Goal: Communication & Community: Answer question/provide support

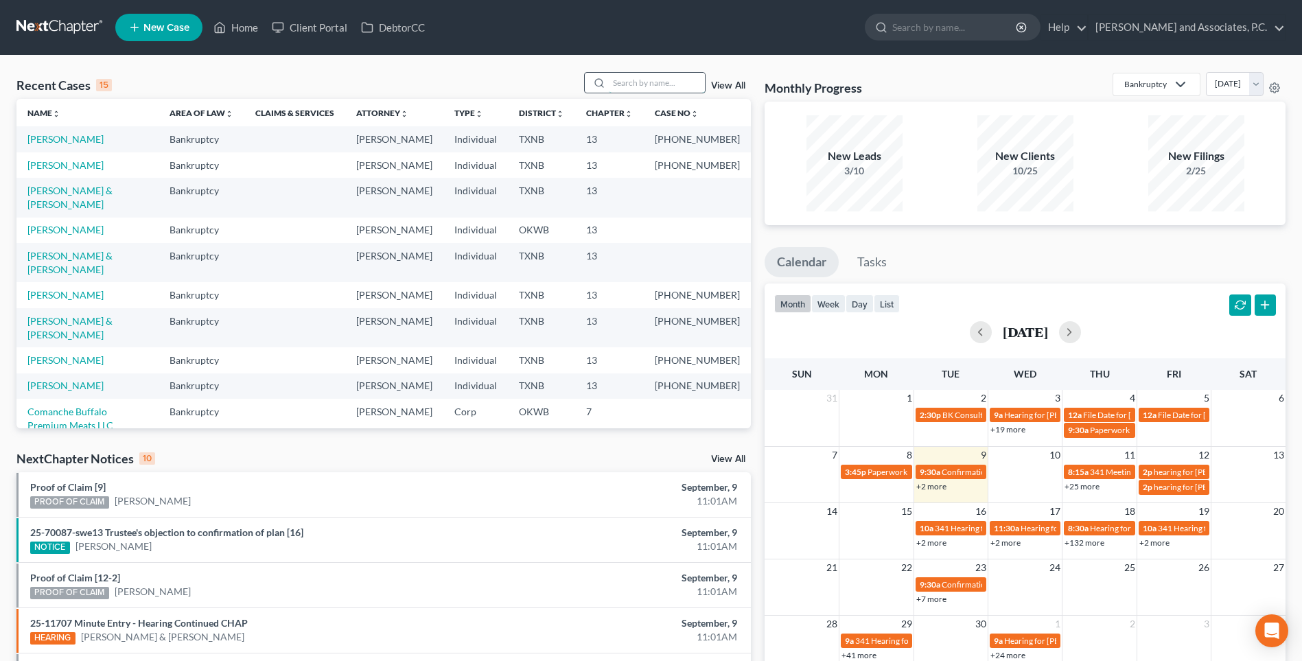
click at [628, 81] on input "search" at bounding box center [657, 83] width 96 height 20
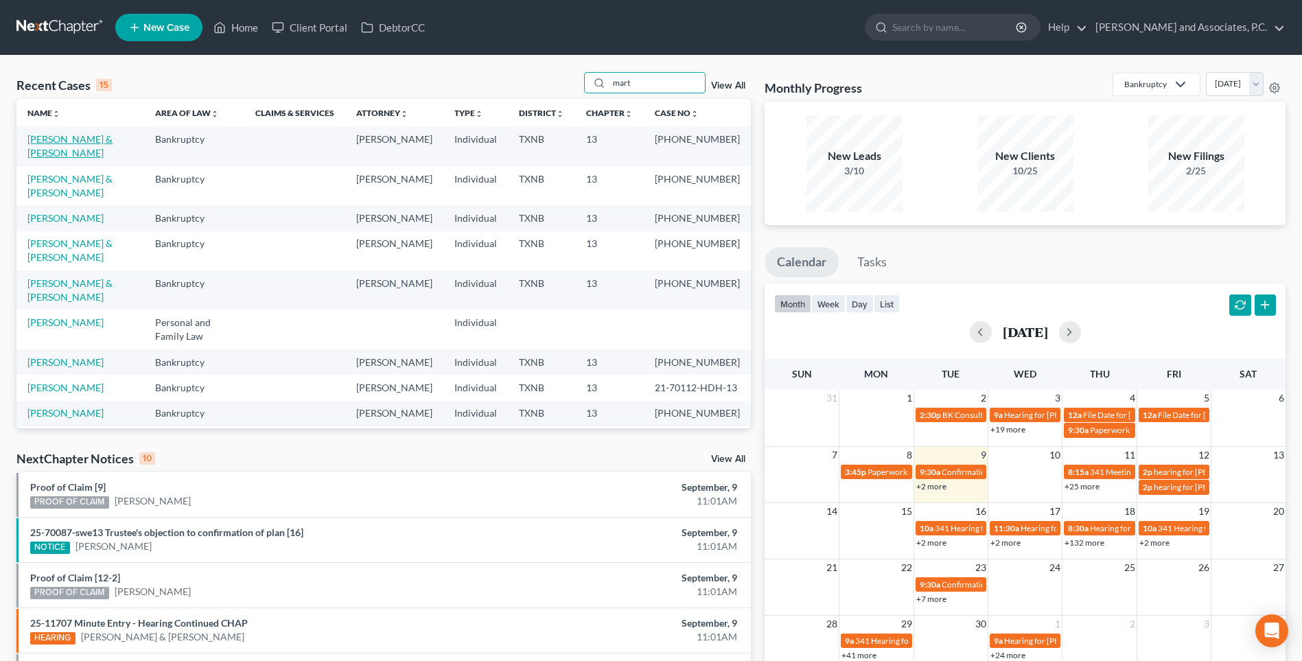
type input "mart"
click at [86, 137] on link "[PERSON_NAME] & [PERSON_NAME]" at bounding box center [69, 145] width 85 height 25
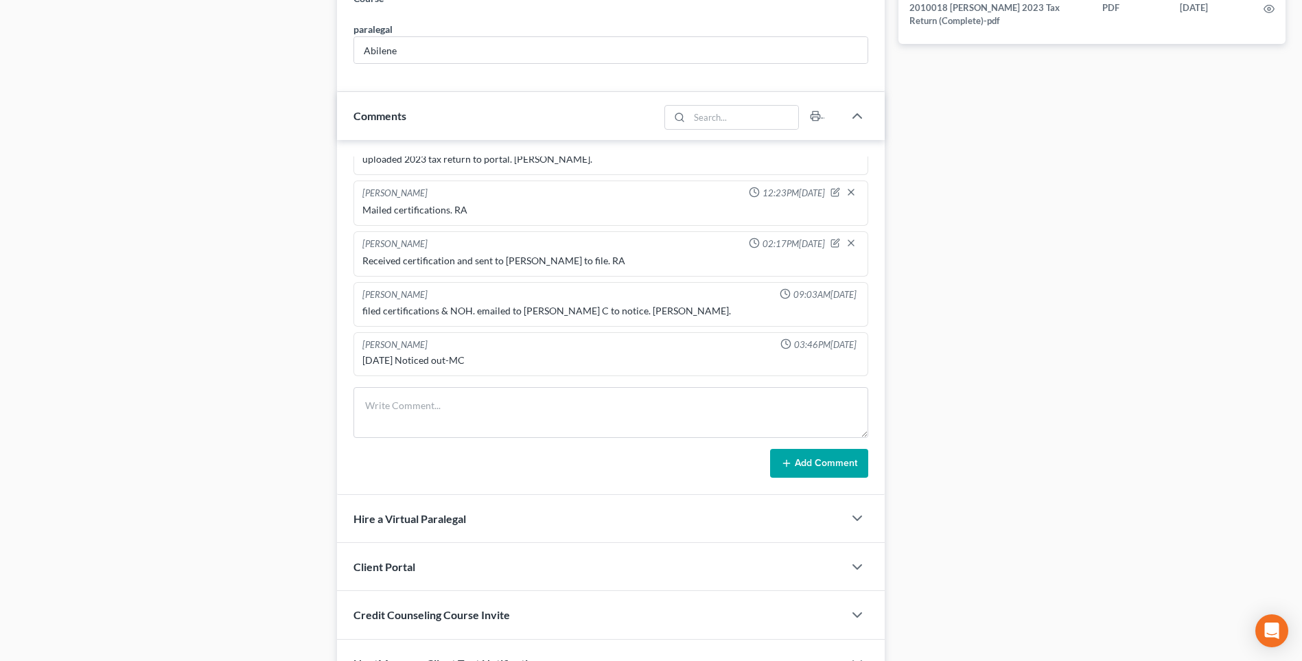
scroll to position [755, 0]
click at [380, 411] on textarea at bounding box center [611, 412] width 515 height 51
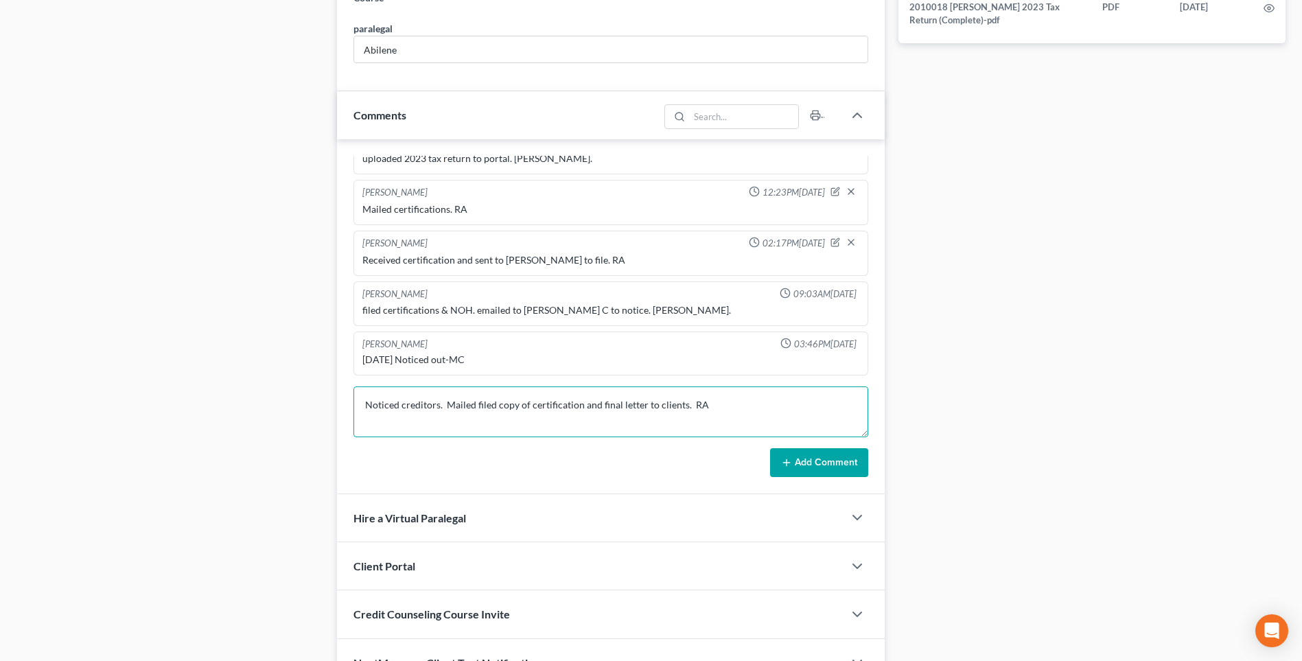
type textarea "Noticed creditors. Mailed filed copy of certification and final letter to clien…"
click at [803, 469] on button "Add Comment" at bounding box center [819, 462] width 98 height 29
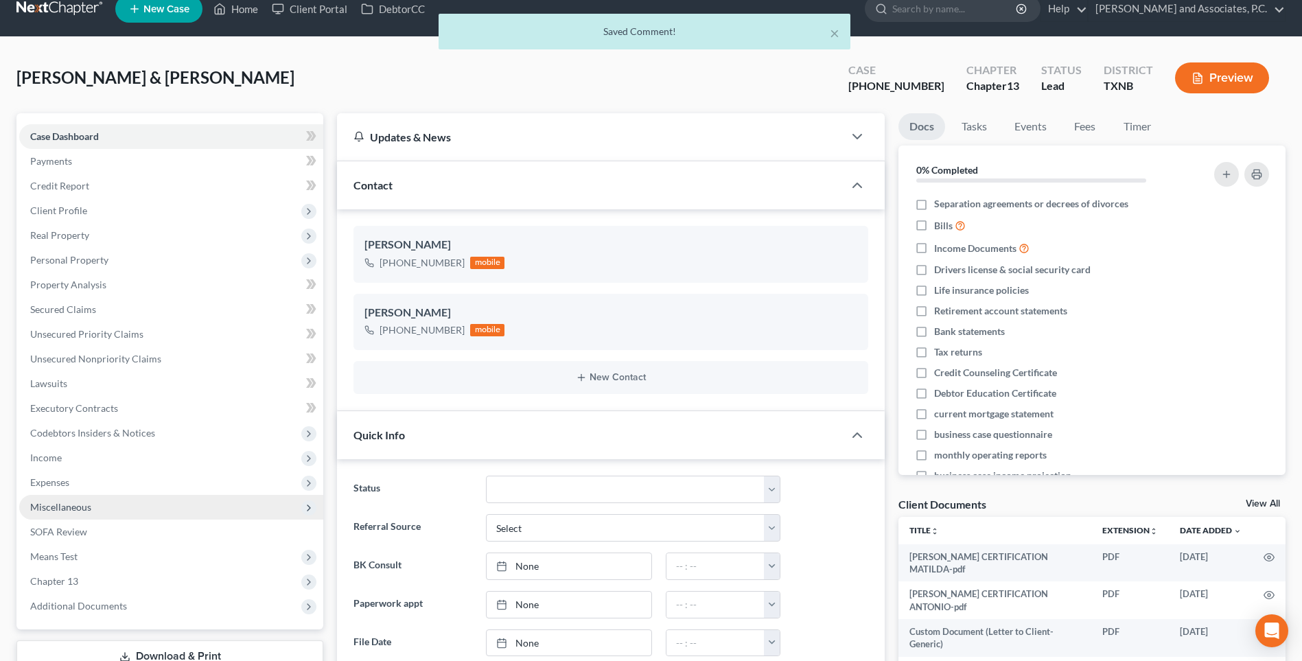
scroll to position [0, 0]
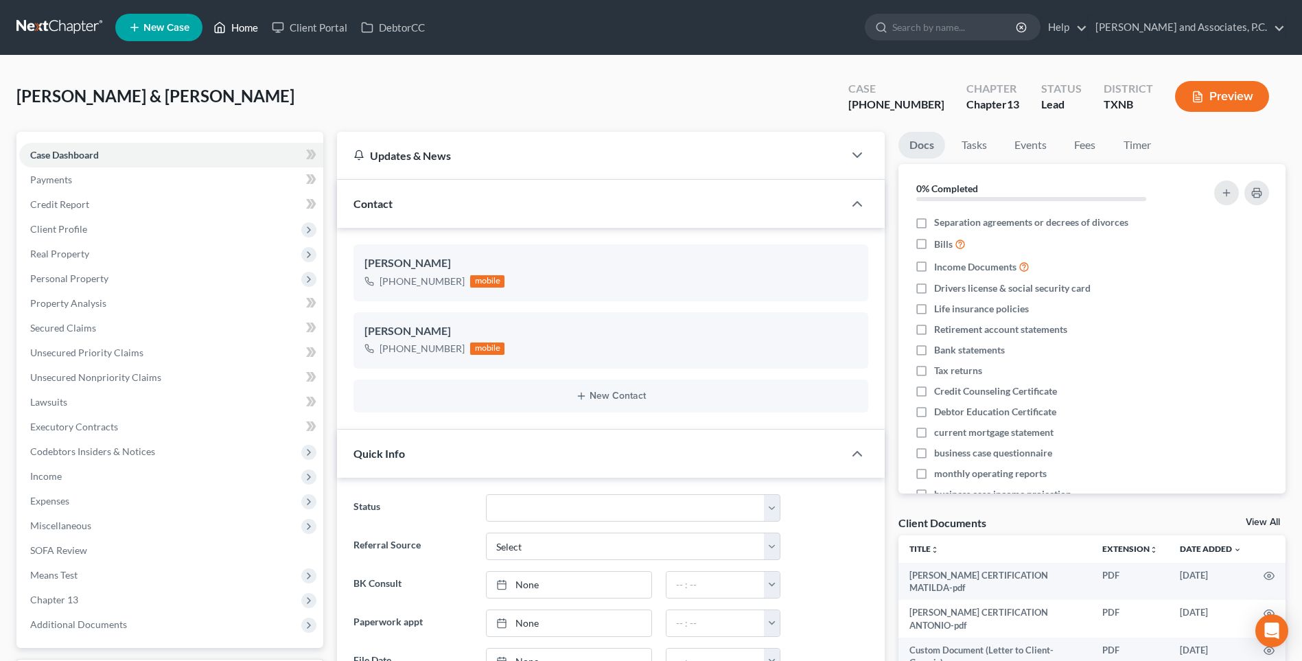
click at [246, 23] on link "Home" at bounding box center [236, 27] width 58 height 25
